Goal: Use online tool/utility: Utilize a website feature to perform a specific function

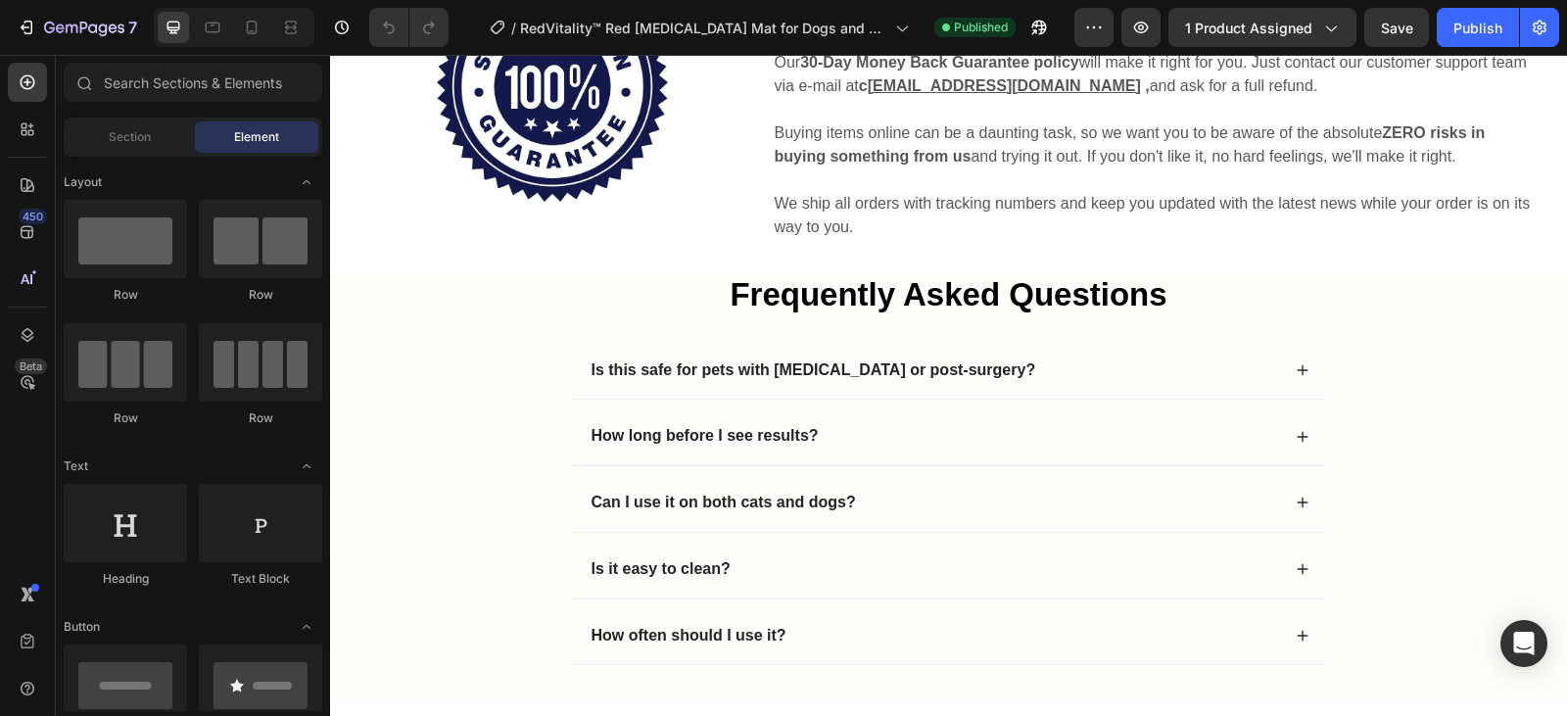
scroll to position [5288, 0]
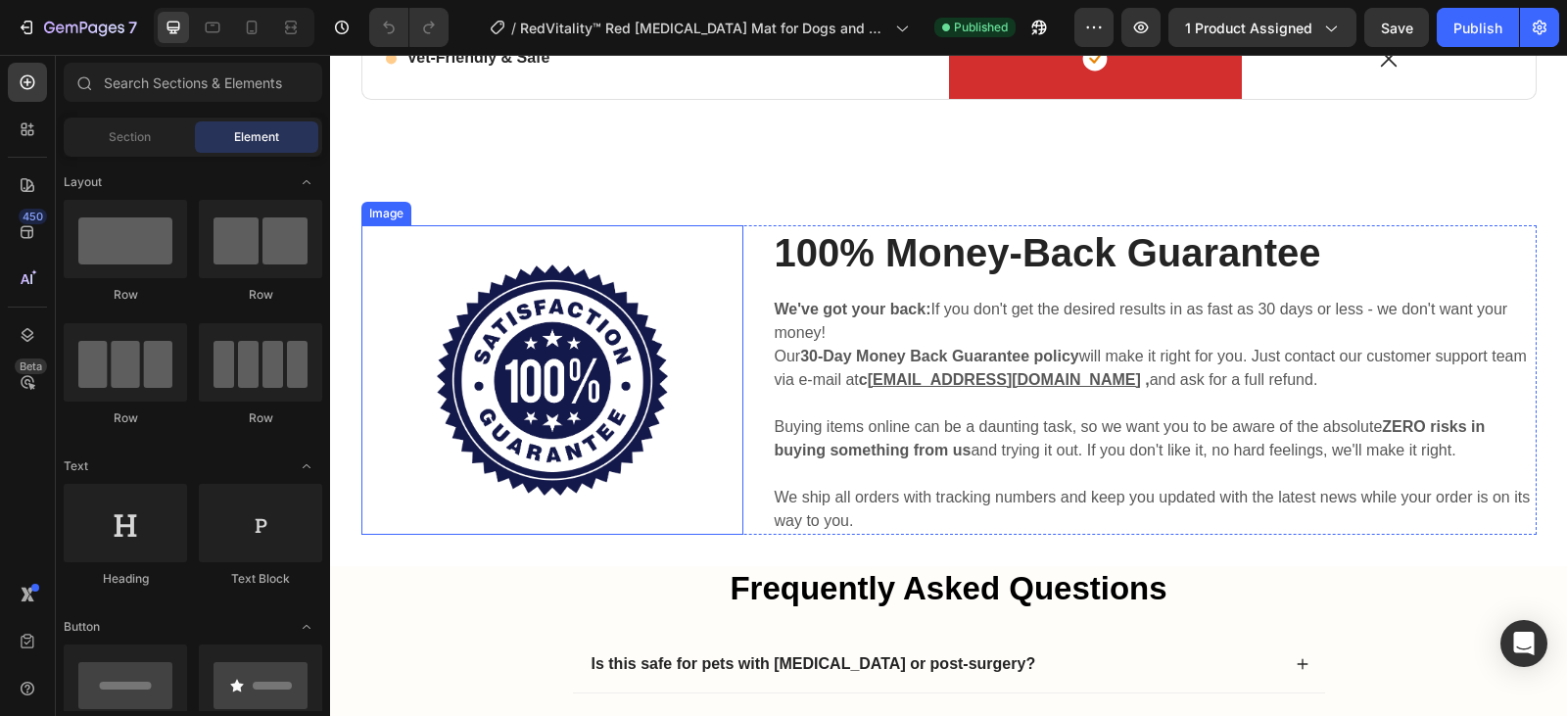
click at [589, 332] on img at bounding box center [552, 379] width 231 height 231
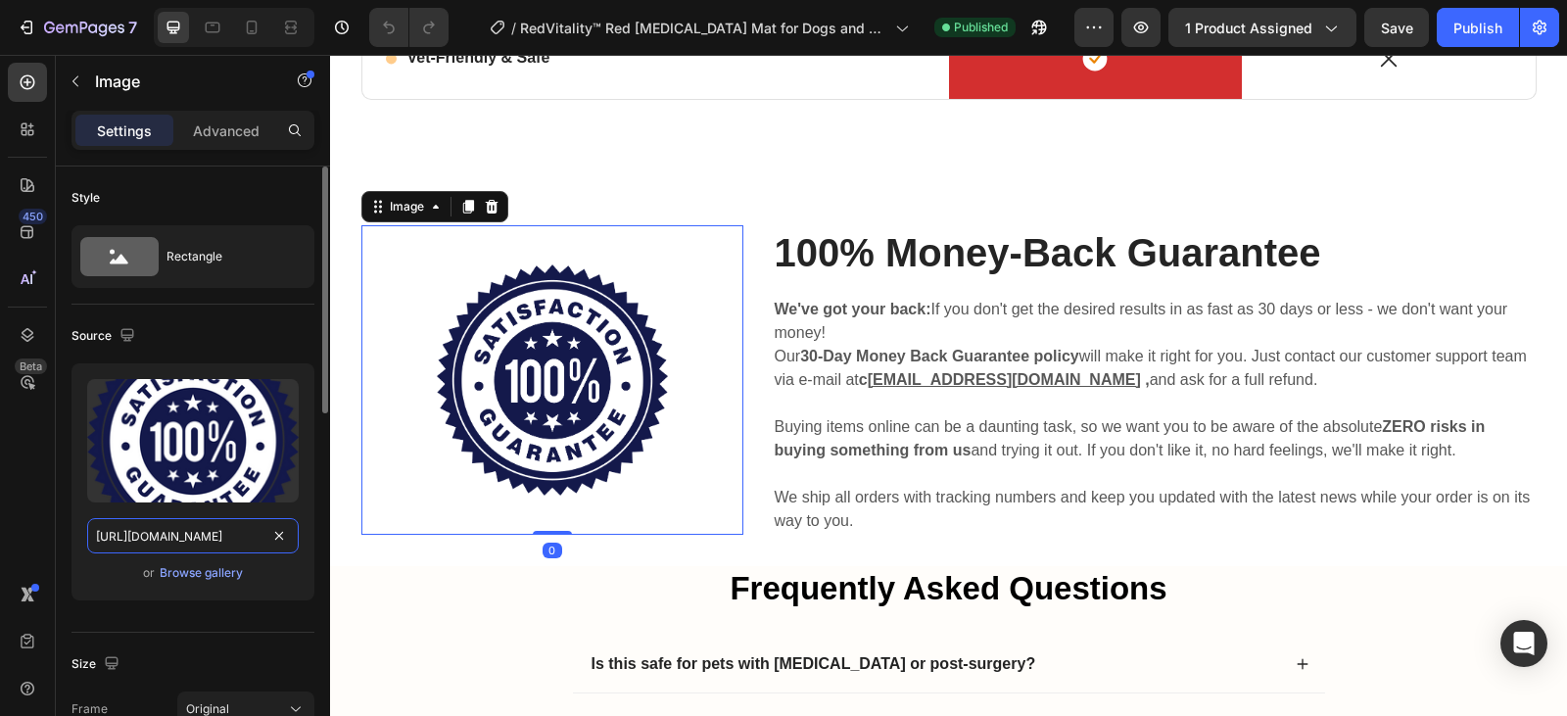
click at [245, 528] on input "[URL][DOMAIN_NAME]" at bounding box center [193, 535] width 212 height 35
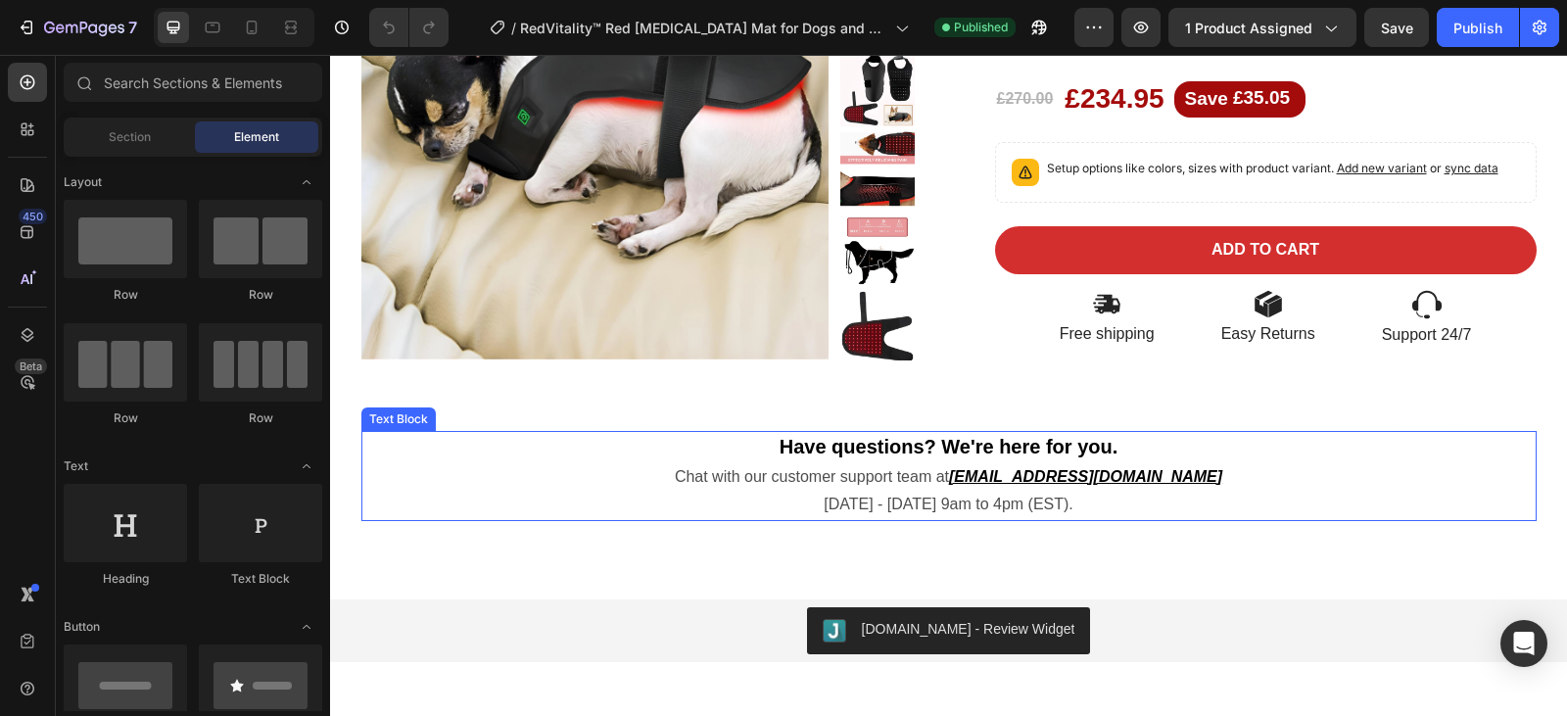
scroll to position [7408, 0]
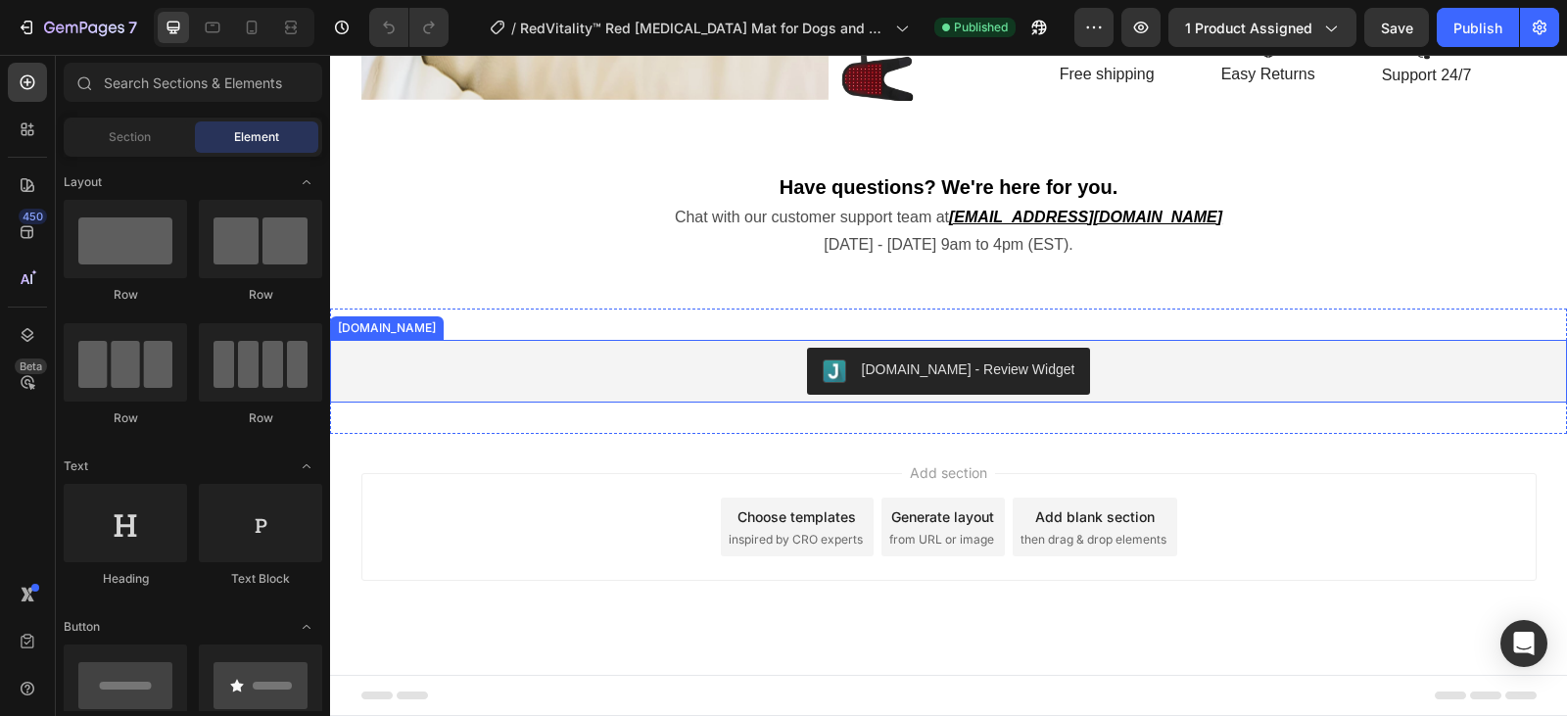
click at [1096, 359] on div "[DOMAIN_NAME] - Review Widget" at bounding box center [948, 371] width 1221 height 47
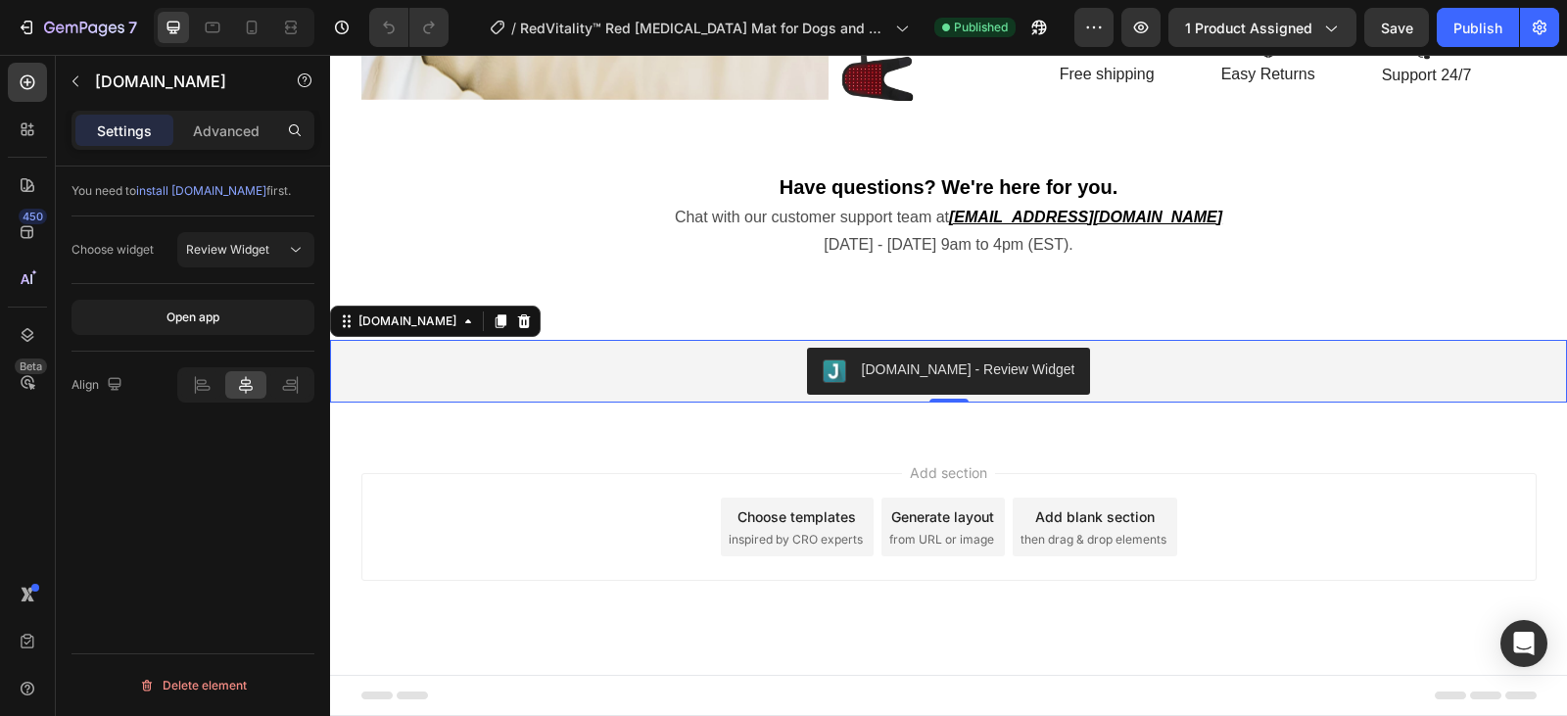
click at [518, 321] on icon at bounding box center [524, 321] width 13 height 14
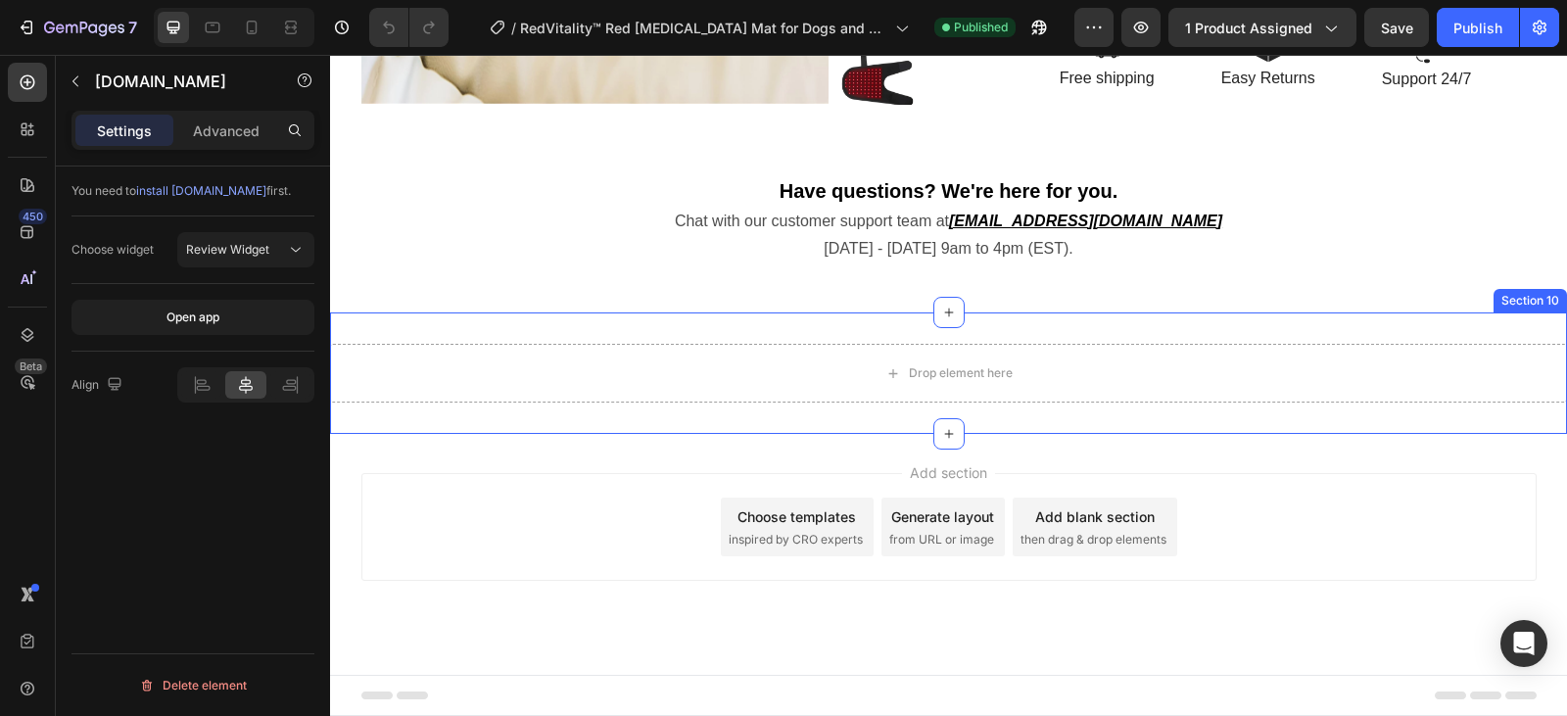
scroll to position [7404, 0]
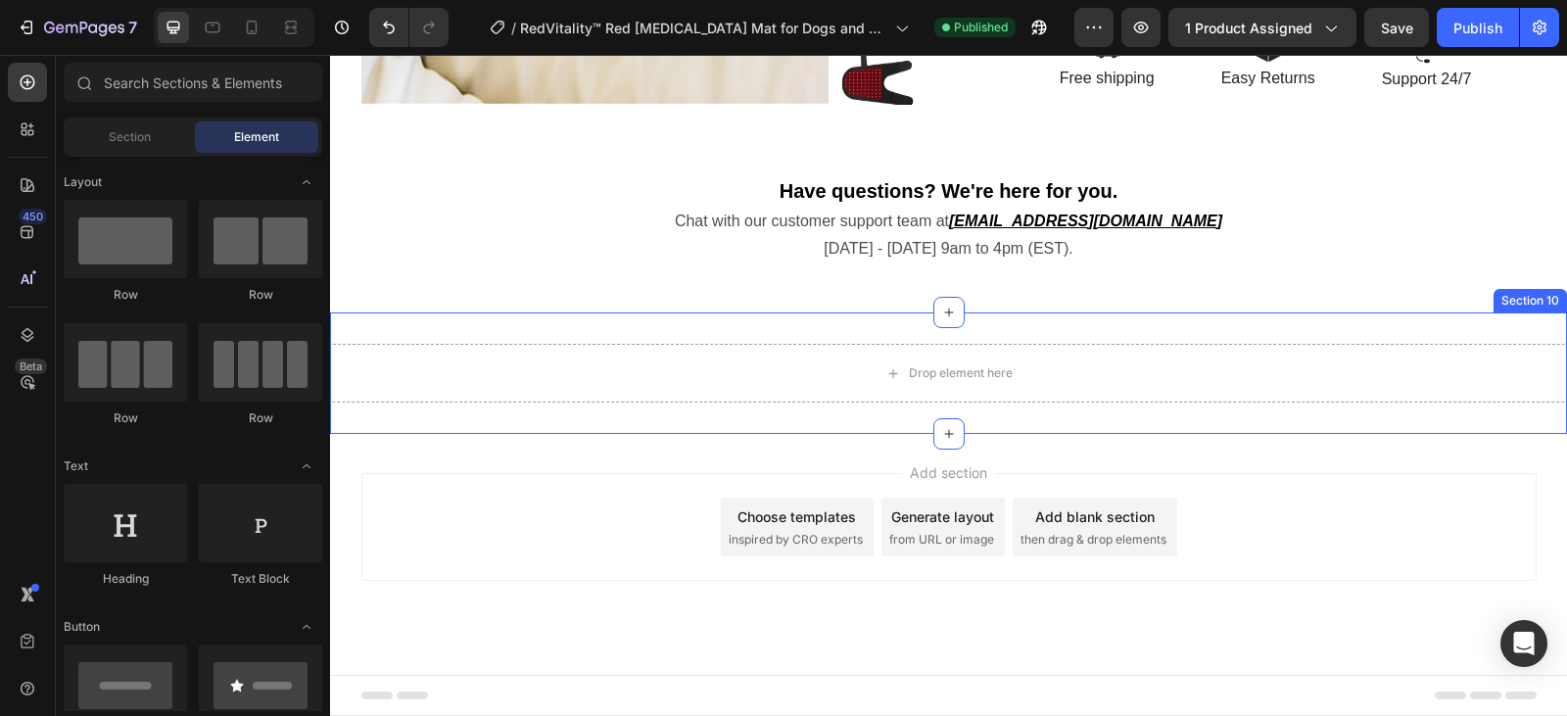
click at [1468, 330] on div "Drop element here Section 10" at bounding box center [948, 372] width 1237 height 121
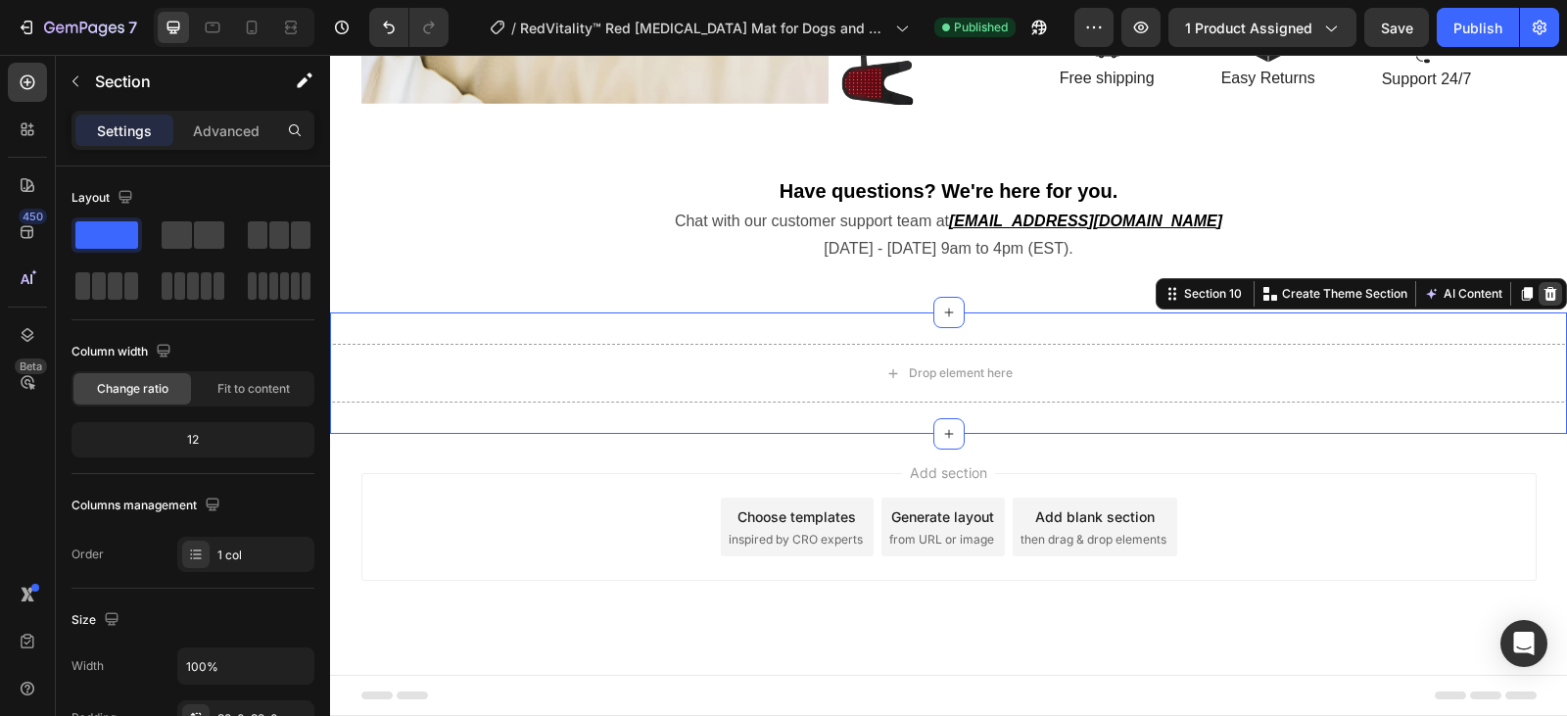
click at [1542, 292] on icon at bounding box center [1550, 294] width 16 height 16
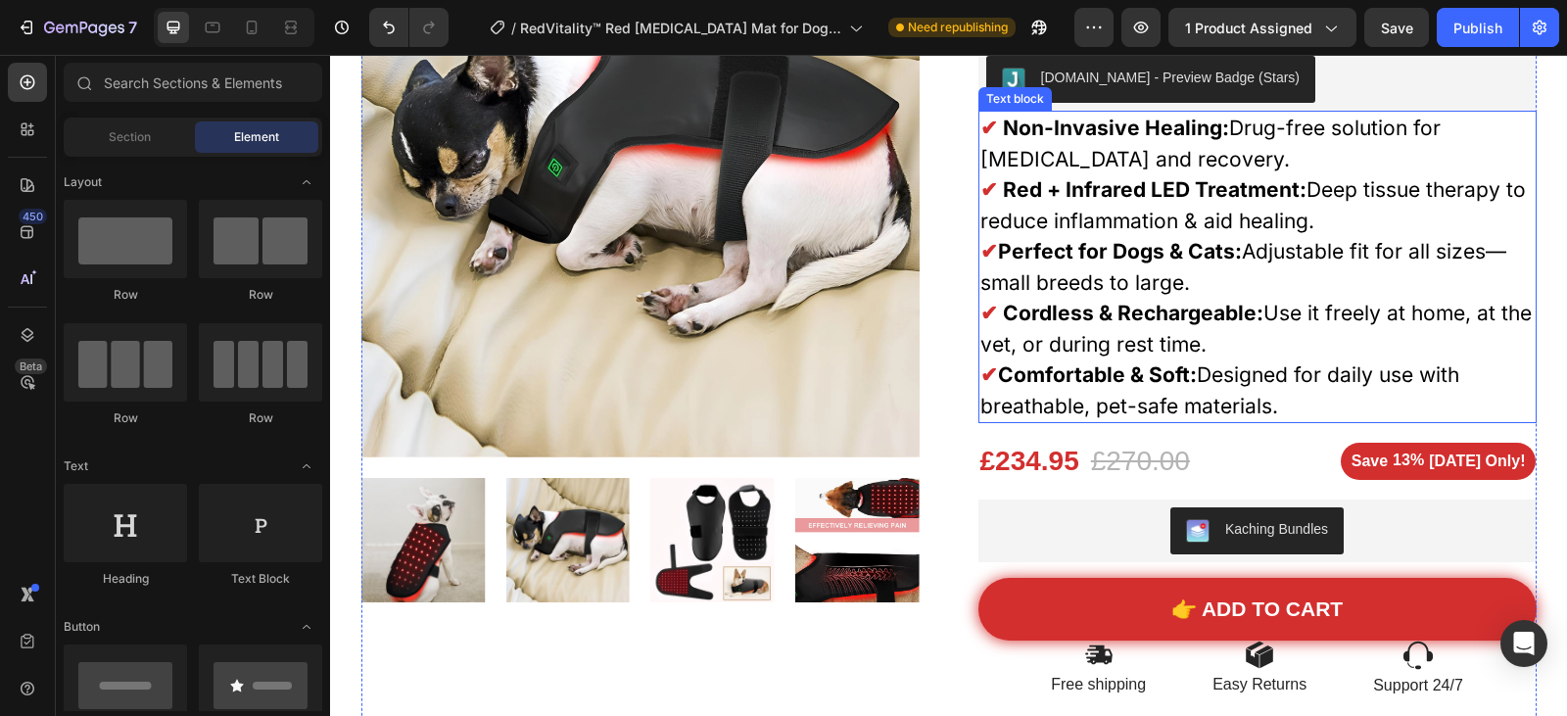
scroll to position [0, 0]
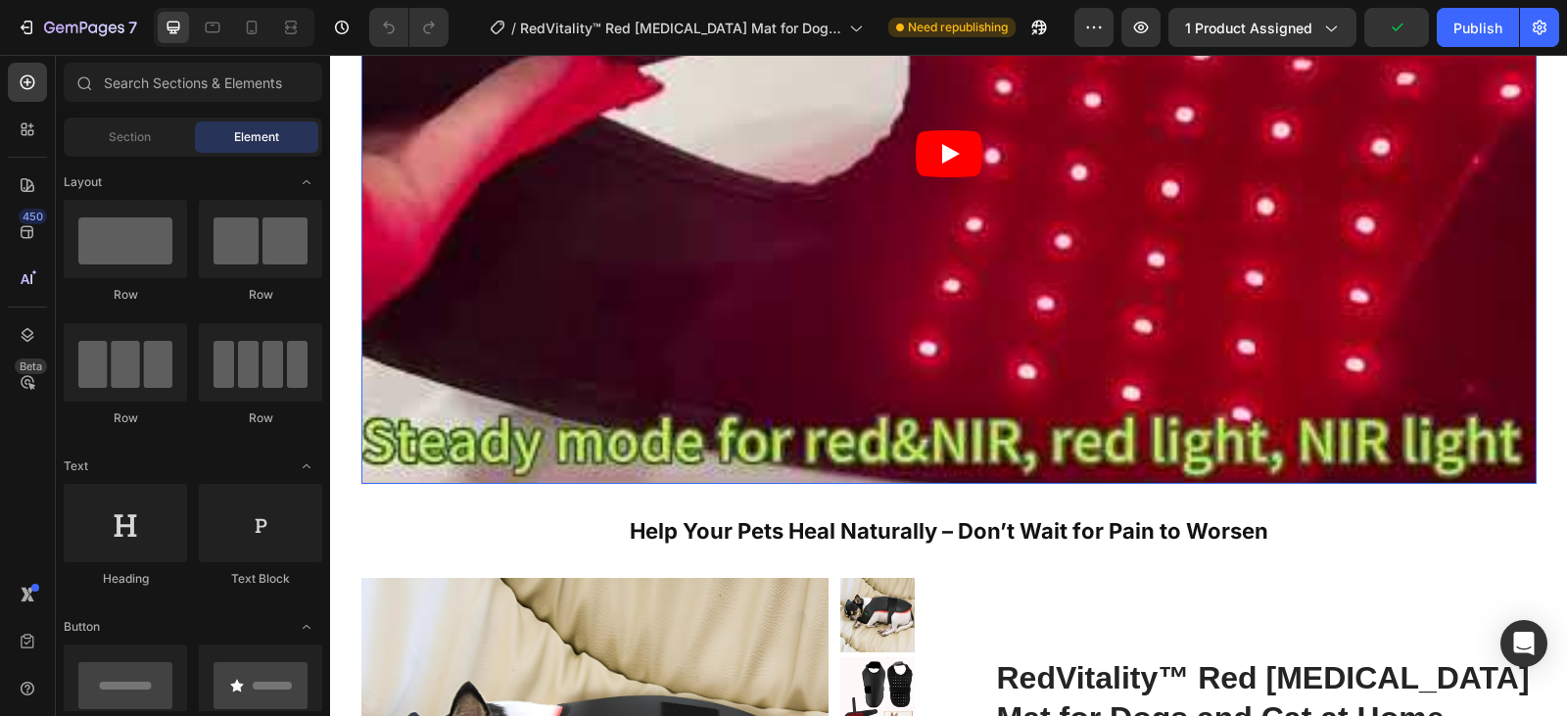
scroll to position [6757, 0]
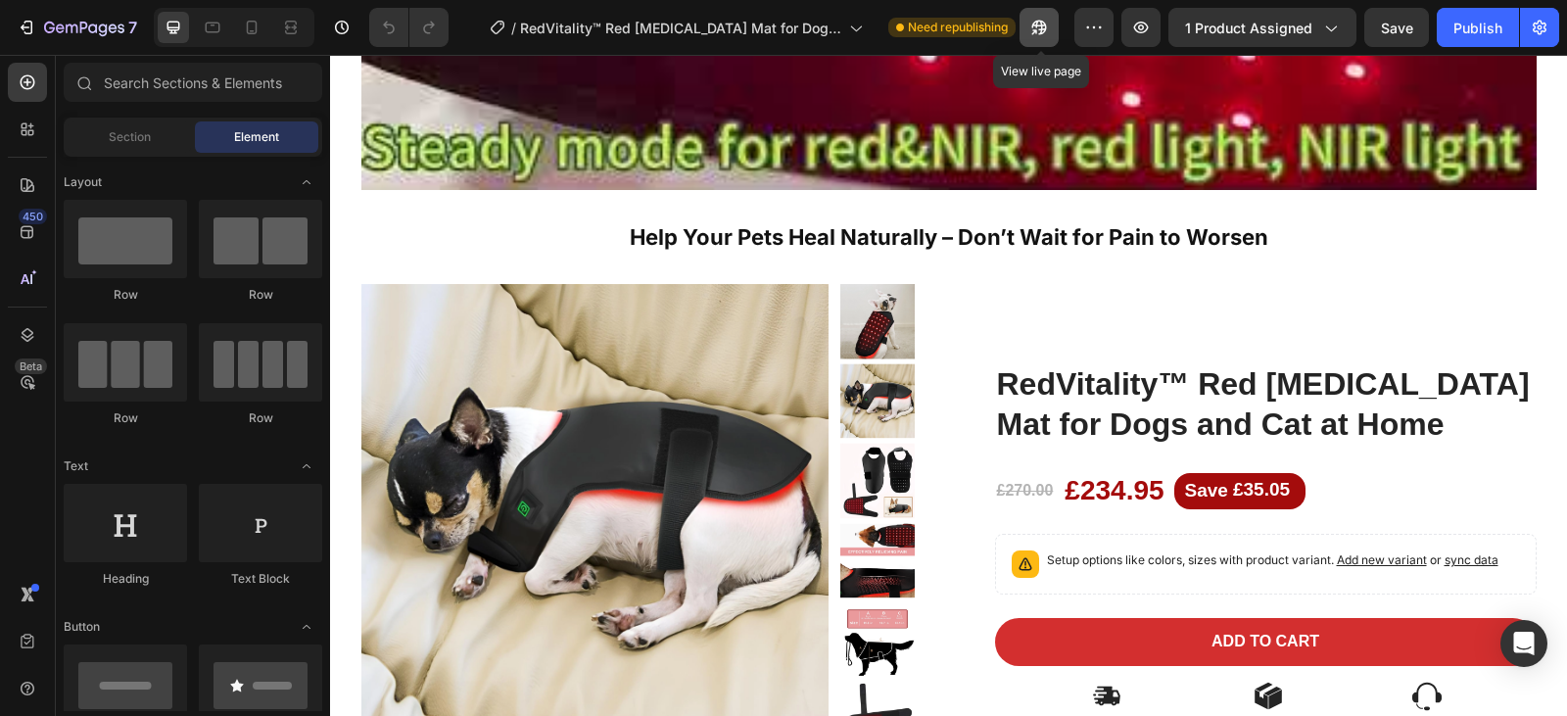
click at [1055, 35] on button "button" at bounding box center [1038, 27] width 39 height 39
